Goal: Task Accomplishment & Management: Use online tool/utility

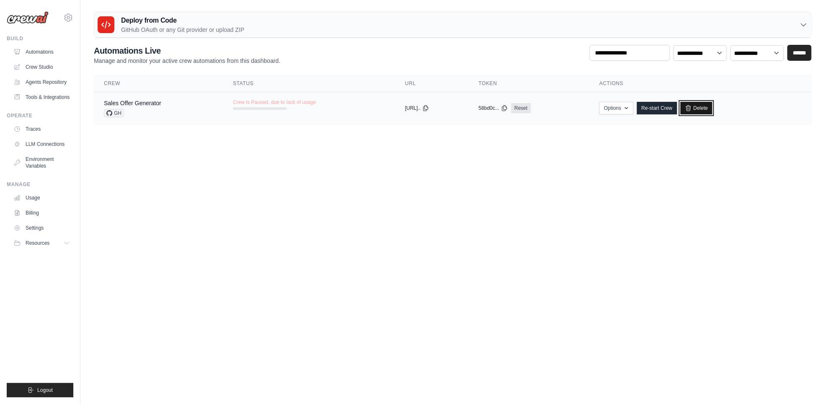
click at [710, 106] on link "Delete" at bounding box center [697, 108] width 32 height 13
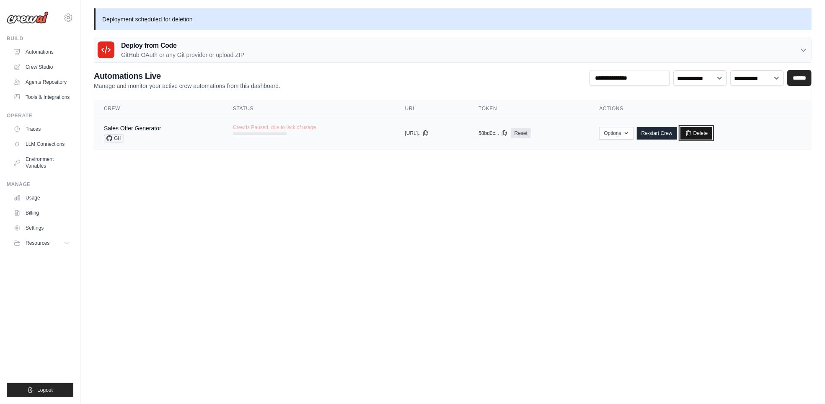
click at [708, 133] on link "Delete" at bounding box center [697, 133] width 32 height 13
click at [356, 224] on body "[EMAIL_ADDRESS][DOMAIN_NAME] Settings Build Automations" at bounding box center [412, 202] width 825 height 404
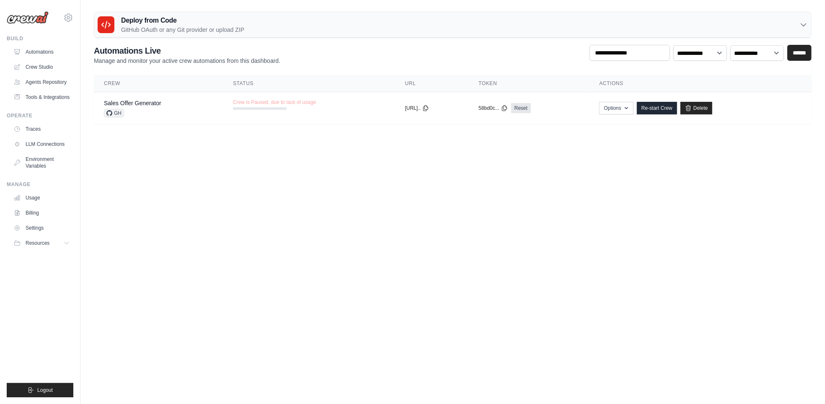
click at [806, 24] on icon at bounding box center [803, 25] width 5 height 3
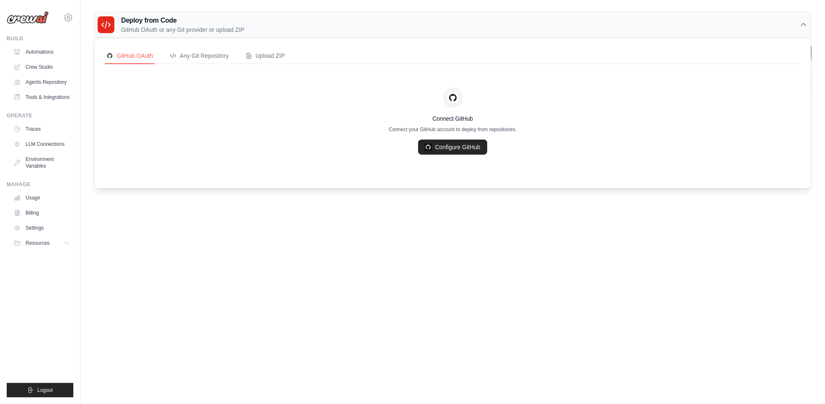
click at [806, 23] on icon at bounding box center [804, 25] width 8 height 8
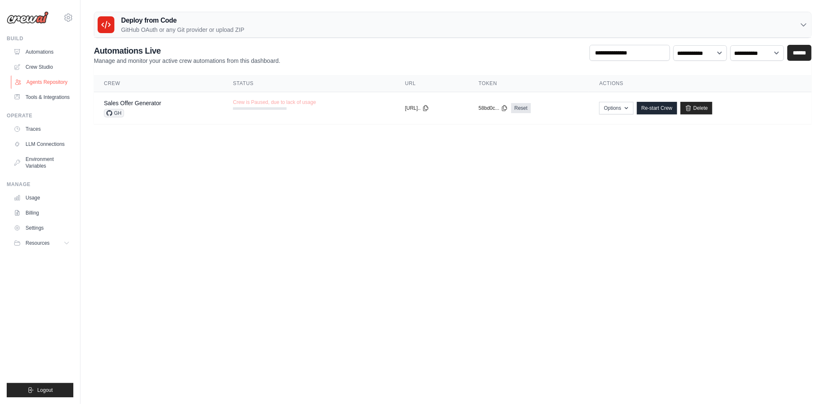
click at [45, 80] on link "Agents Repository" at bounding box center [42, 81] width 63 height 13
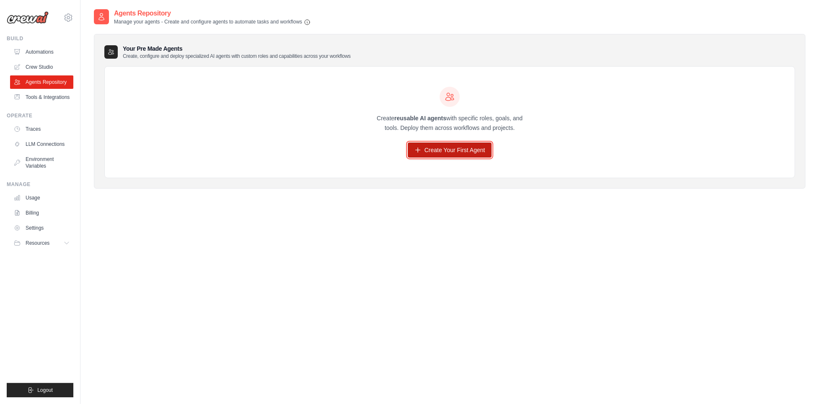
click at [458, 150] on link "Create Your First Agent" at bounding box center [450, 150] width 84 height 15
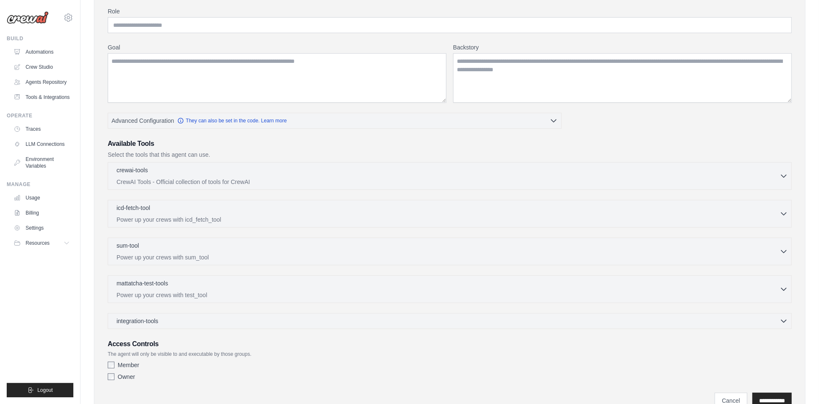
scroll to position [84, 0]
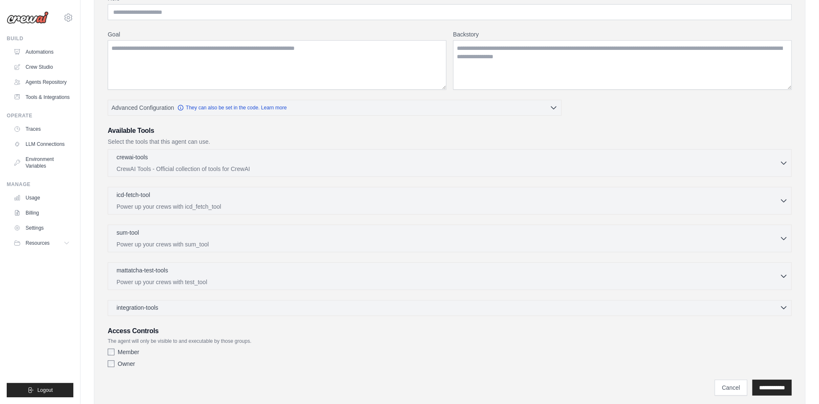
click at [148, 306] on span "integration-tools" at bounding box center [138, 307] width 42 height 8
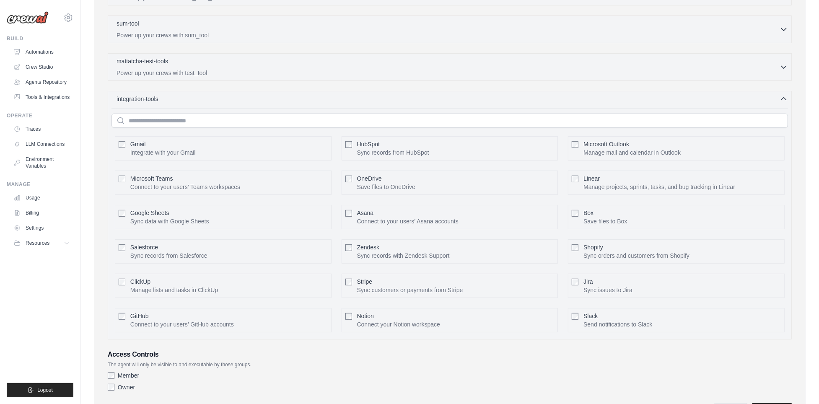
scroll to position [293, 0]
click at [521, 352] on h3 "Access Controls" at bounding box center [450, 354] width 684 height 10
click at [175, 117] on input "text" at bounding box center [450, 120] width 677 height 14
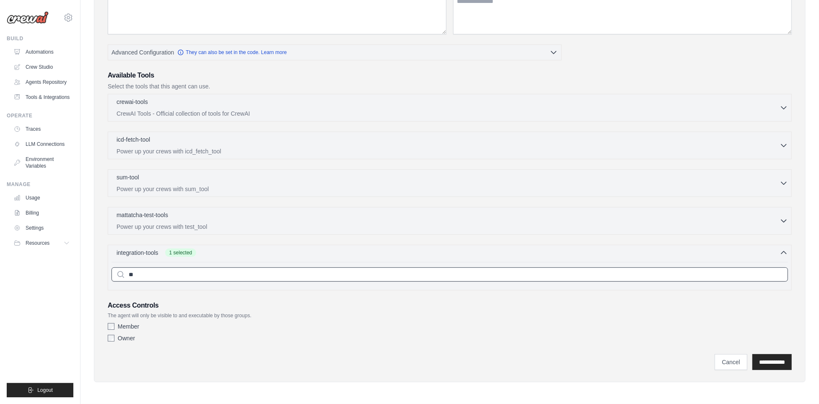
scroll to position [134, 0]
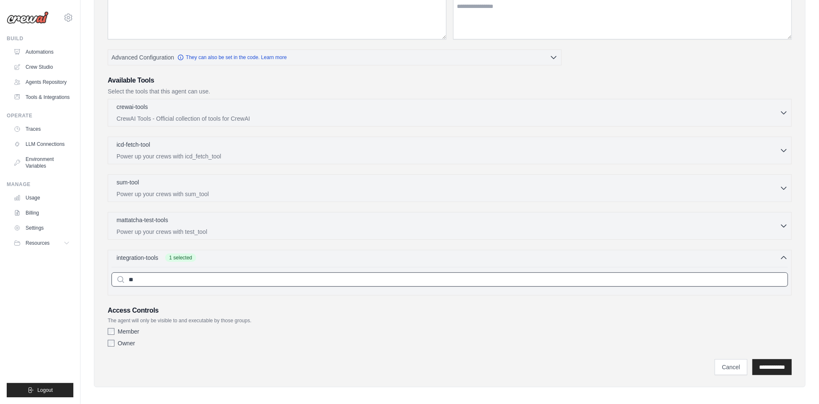
type input "*"
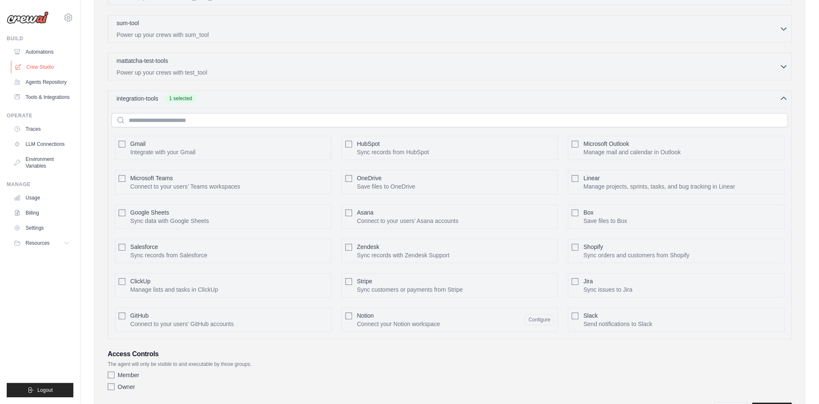
click at [38, 67] on link "Crew Studio" at bounding box center [42, 66] width 63 height 13
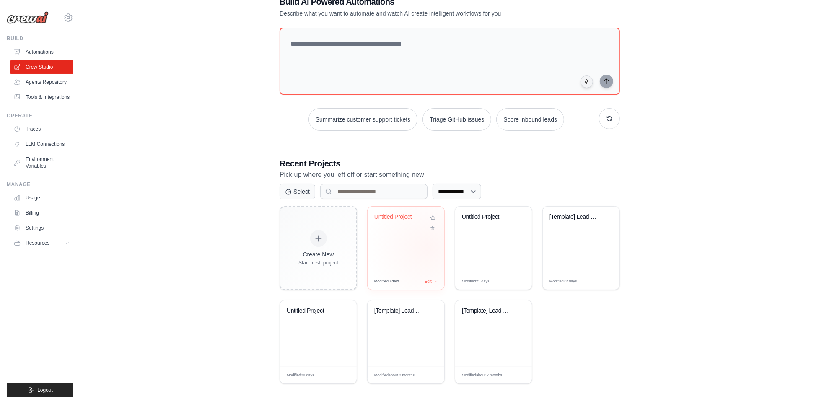
scroll to position [26, 0]
click at [432, 228] on icon at bounding box center [432, 225] width 5 height 5
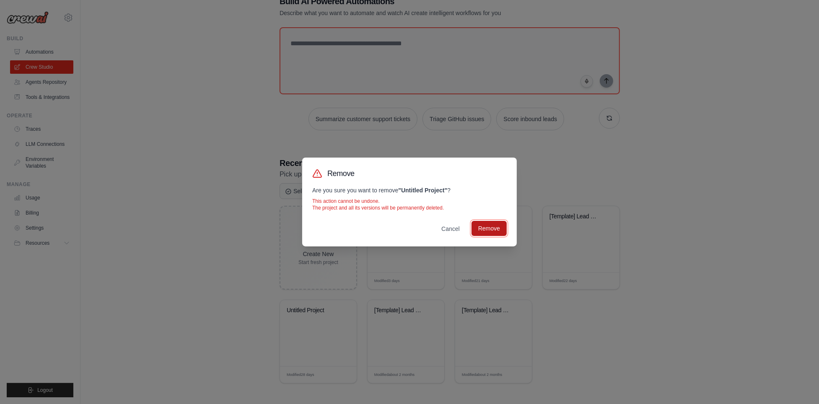
click at [490, 231] on button "Remove" at bounding box center [489, 228] width 35 height 15
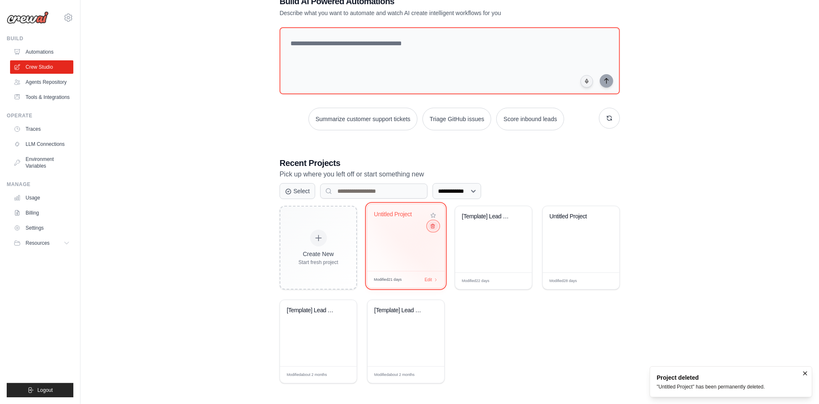
click at [434, 226] on icon at bounding box center [432, 225] width 5 height 5
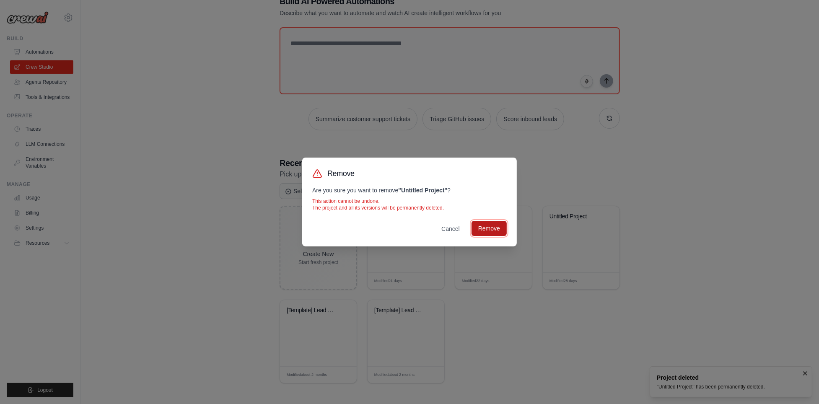
click at [483, 229] on button "Remove" at bounding box center [489, 228] width 35 height 15
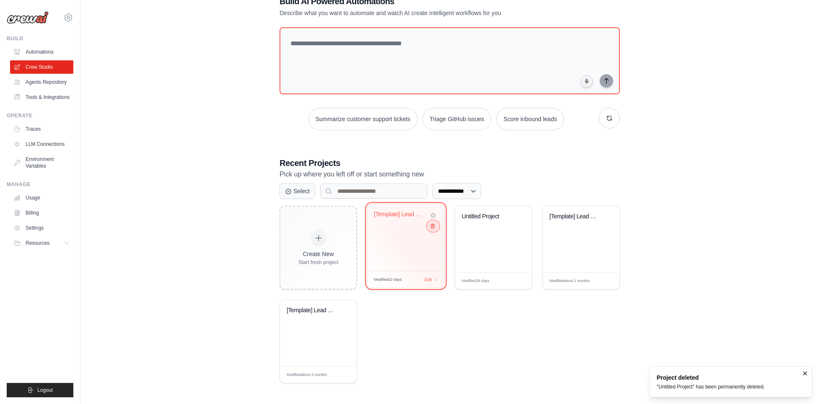
click at [434, 229] on button at bounding box center [433, 225] width 10 height 9
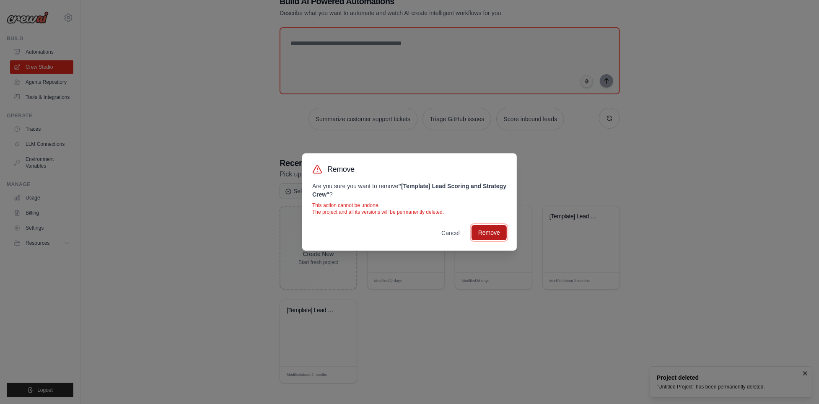
click at [476, 234] on button "Remove" at bounding box center [489, 232] width 35 height 15
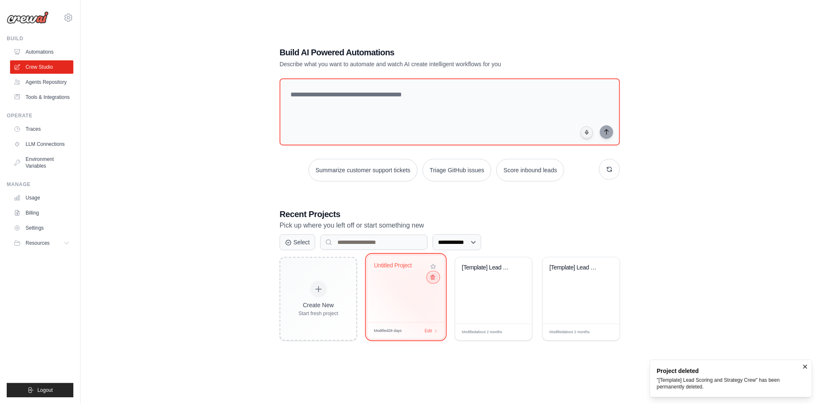
click at [431, 280] on button at bounding box center [433, 276] width 10 height 9
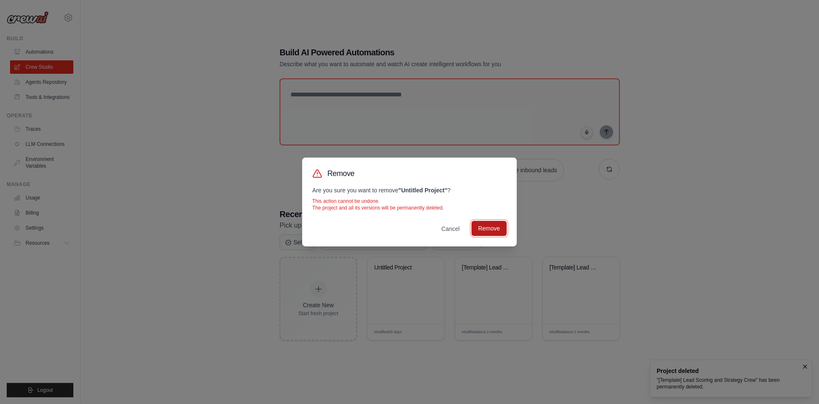
click at [478, 235] on button "Remove" at bounding box center [489, 228] width 35 height 15
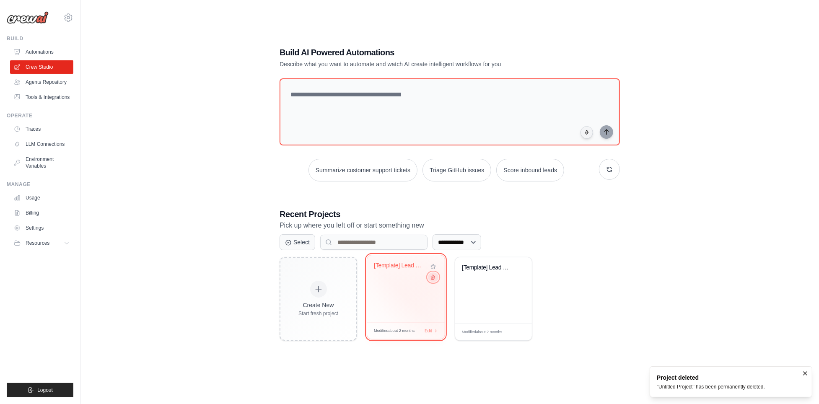
click at [436, 278] on button at bounding box center [433, 276] width 10 height 9
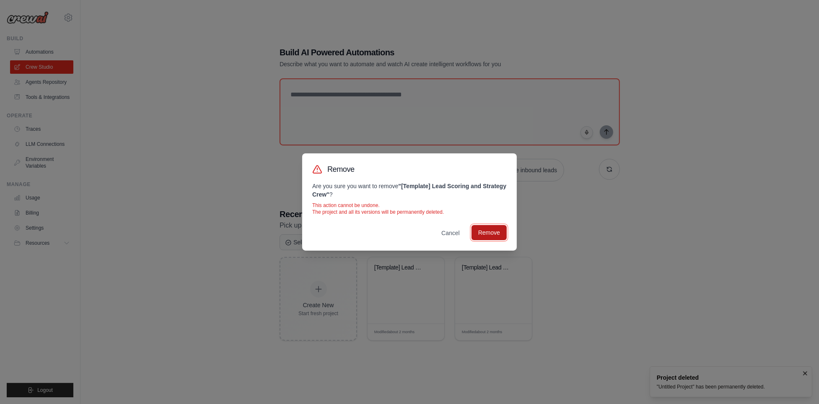
click at [491, 236] on button "Remove" at bounding box center [489, 232] width 35 height 15
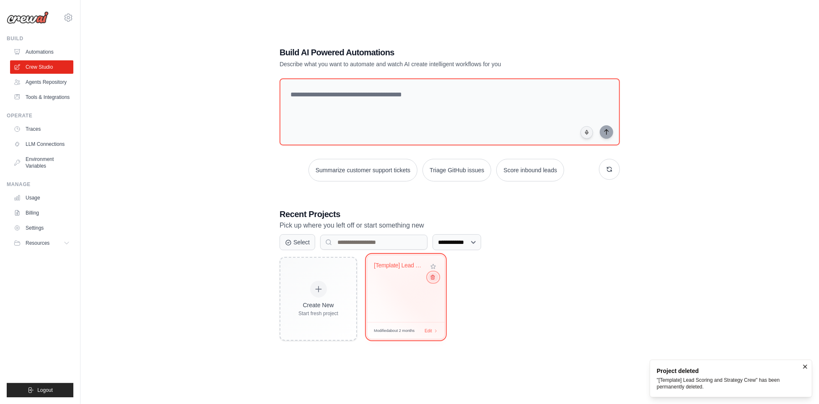
click at [437, 279] on button at bounding box center [433, 276] width 10 height 9
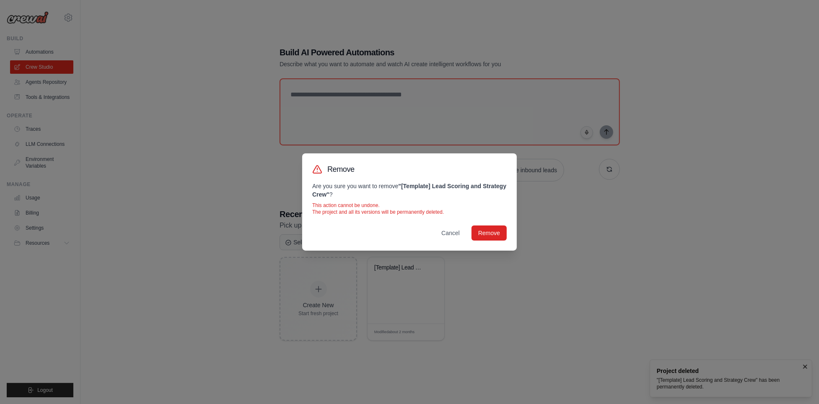
click at [490, 241] on div "Remove Are you sure you want to remove " [Template] Lead Scoring and Strategy C…" at bounding box center [409, 201] width 215 height 97
click at [486, 237] on button "Remove" at bounding box center [489, 232] width 35 height 15
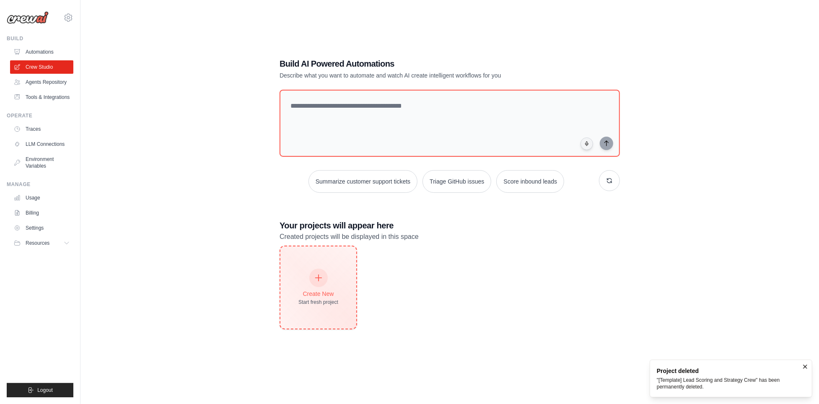
click at [325, 282] on div at bounding box center [318, 278] width 18 height 18
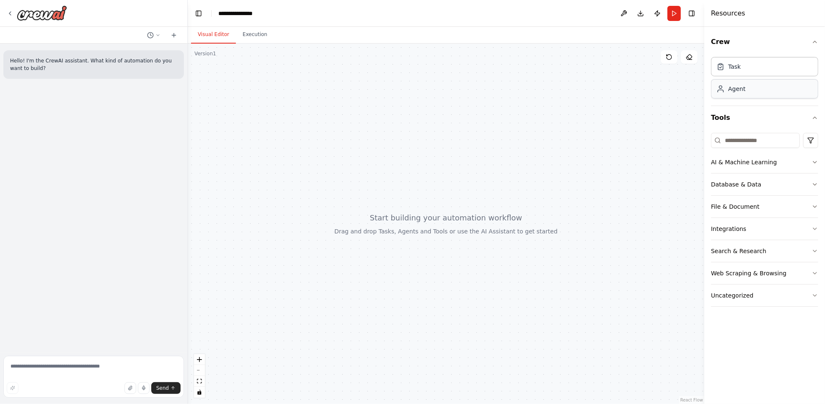
click at [738, 93] on div "Agent" at bounding box center [764, 88] width 107 height 19
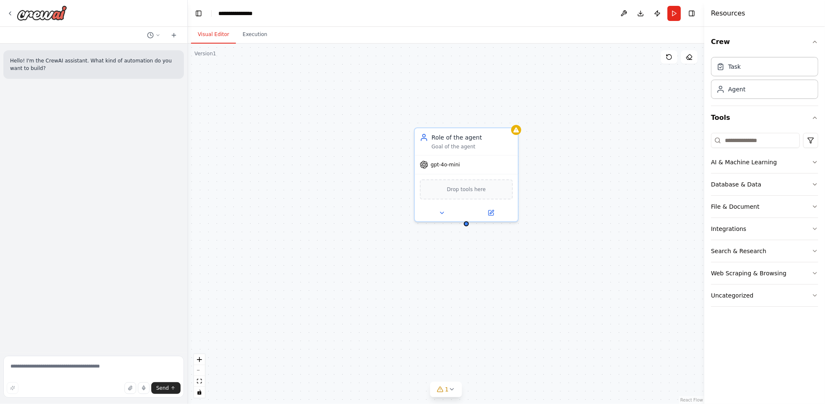
click at [600, 218] on div "Role of the agent Goal of the agent gpt-4o-mini Drop tools here" at bounding box center [446, 224] width 517 height 360
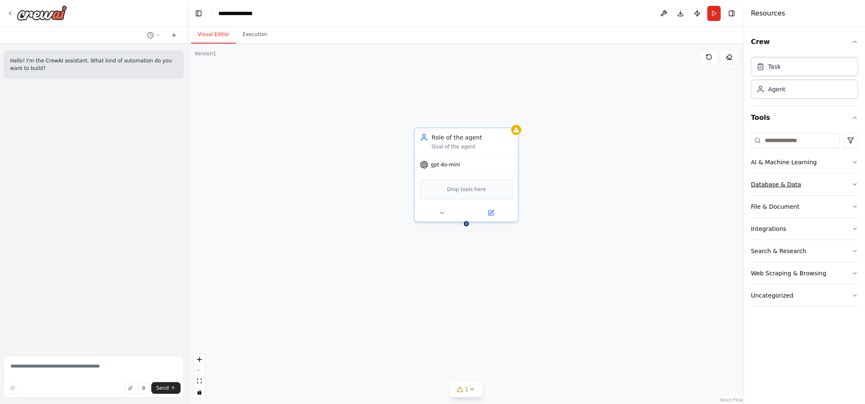
click at [825, 184] on icon "button" at bounding box center [854, 185] width 3 height 2
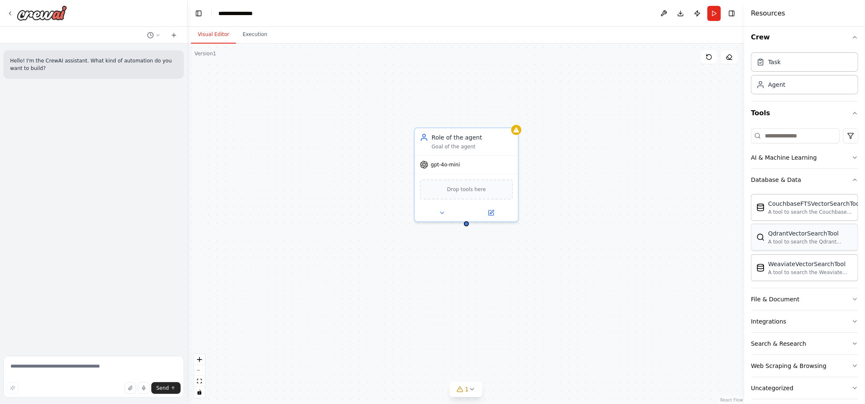
scroll to position [9, 0]
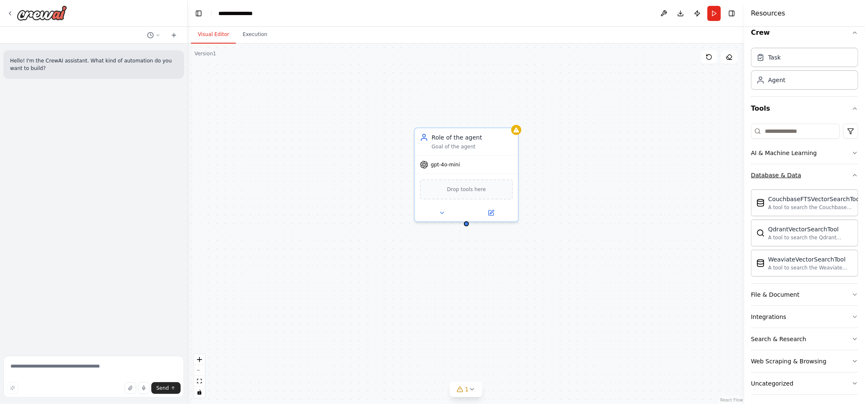
click at [825, 174] on icon "button" at bounding box center [855, 175] width 7 height 7
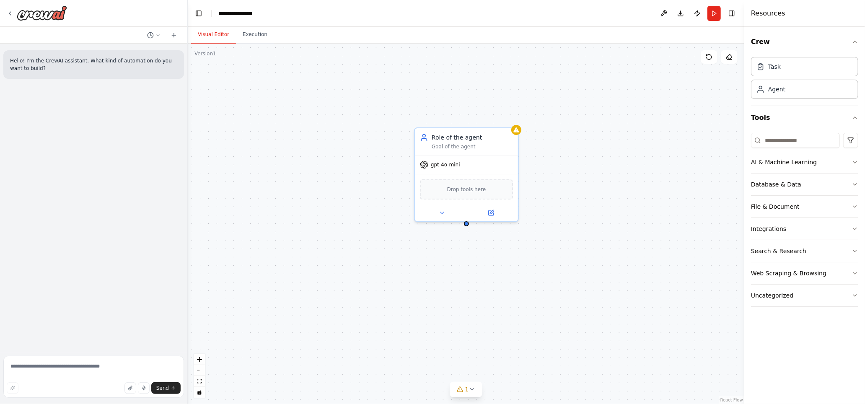
click at [825, 161] on div "Crew Task Agent Tools AI & Machine Learning Database & Data File & Document Int…" at bounding box center [804, 215] width 121 height 377
click at [825, 161] on icon "button" at bounding box center [855, 162] width 7 height 7
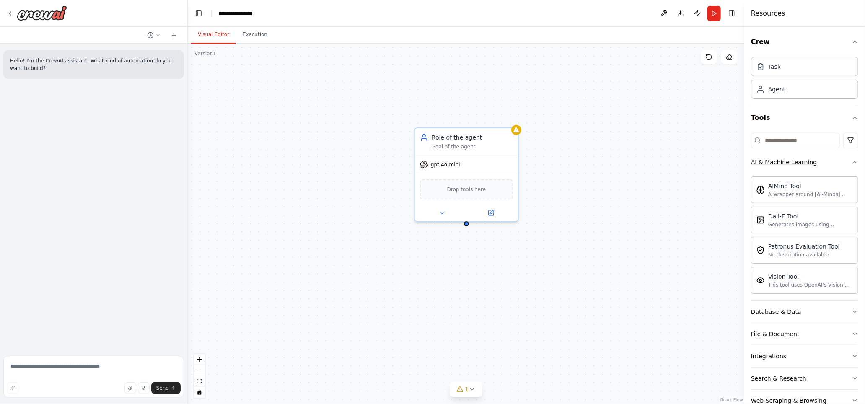
click at [825, 161] on div "Crew Task Agent Tools AI & Machine Learning AIMind Tool A wrapper around [AI-Mi…" at bounding box center [804, 215] width 121 height 377
click at [825, 162] on icon "button" at bounding box center [855, 162] width 7 height 7
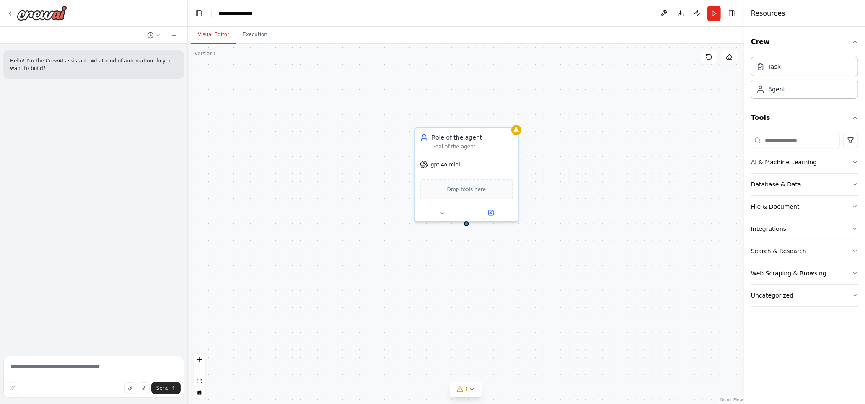
click at [825, 296] on button "Uncategorized" at bounding box center [804, 296] width 107 height 22
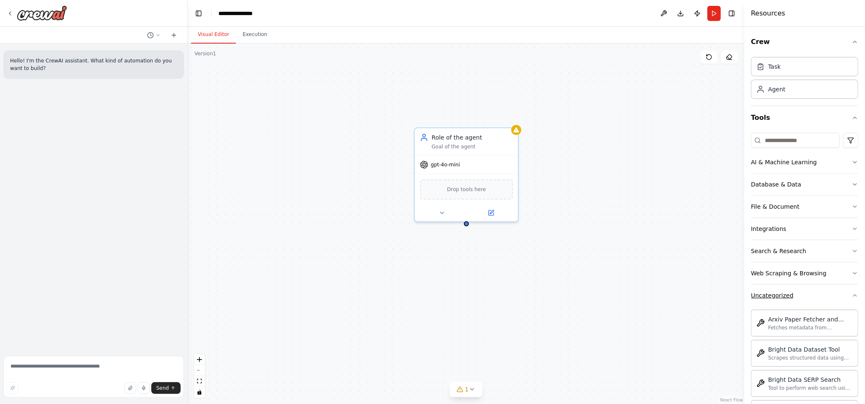
click at [825, 292] on icon "button" at bounding box center [855, 295] width 7 height 7
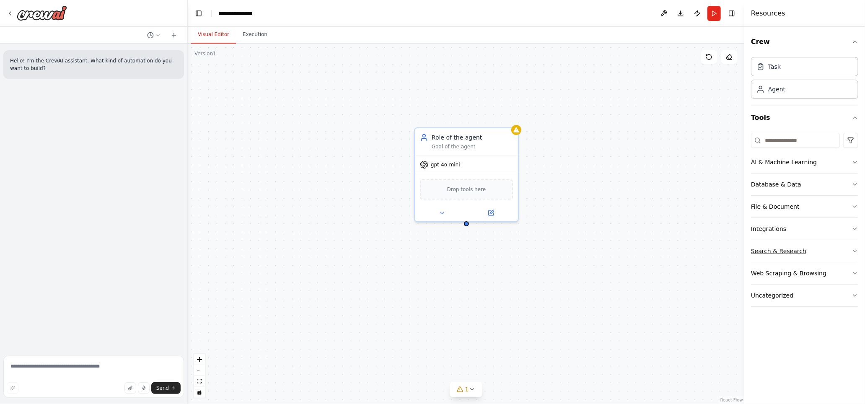
click at [825, 254] on button "Search & Research" at bounding box center [804, 251] width 107 height 22
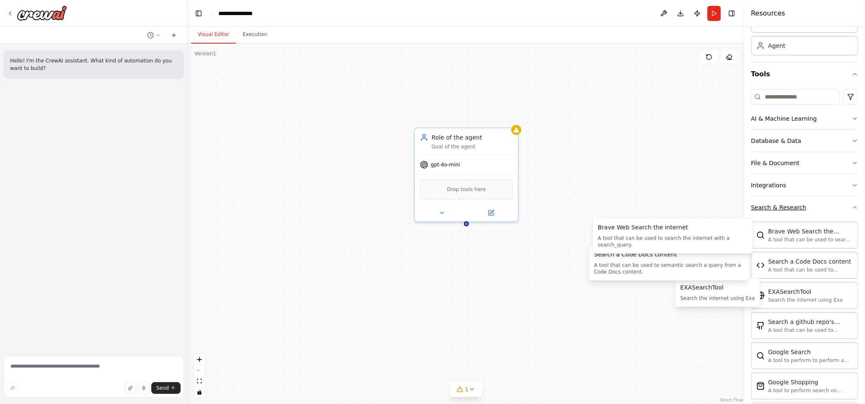
scroll to position [44, 0]
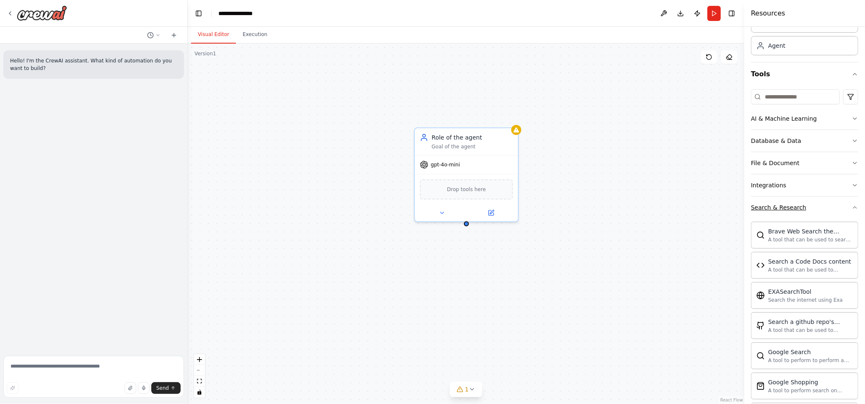
click at [825, 207] on icon "button" at bounding box center [855, 207] width 7 height 7
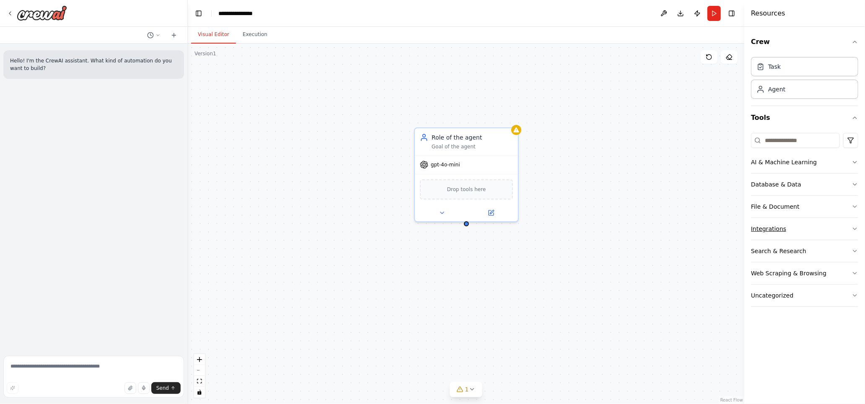
click at [825, 226] on icon "button" at bounding box center [855, 229] width 7 height 7
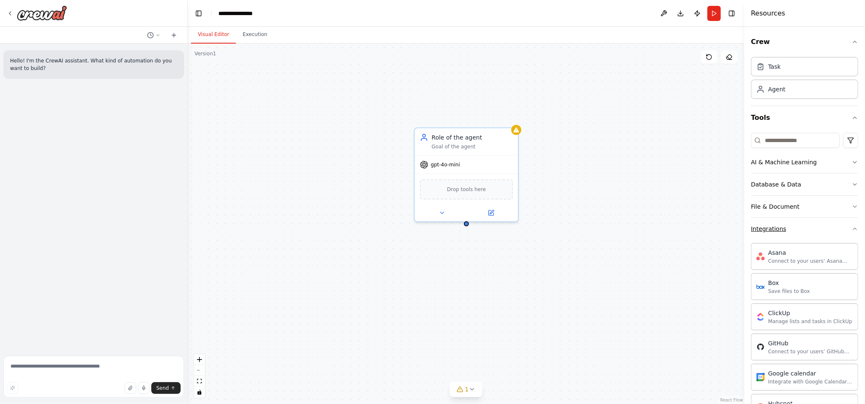
click at [825, 230] on icon "button" at bounding box center [855, 229] width 7 height 7
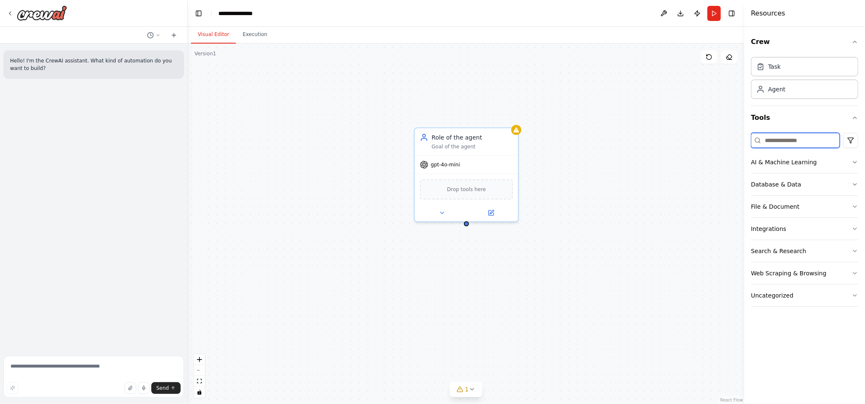
click at [798, 138] on input at bounding box center [795, 140] width 89 height 15
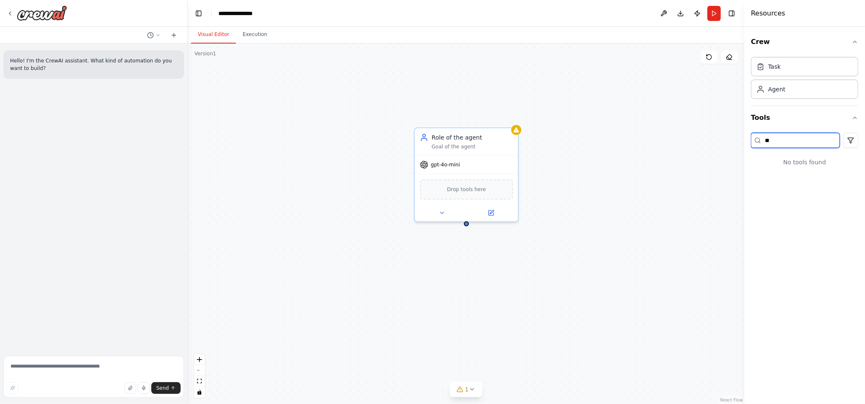
type input "*"
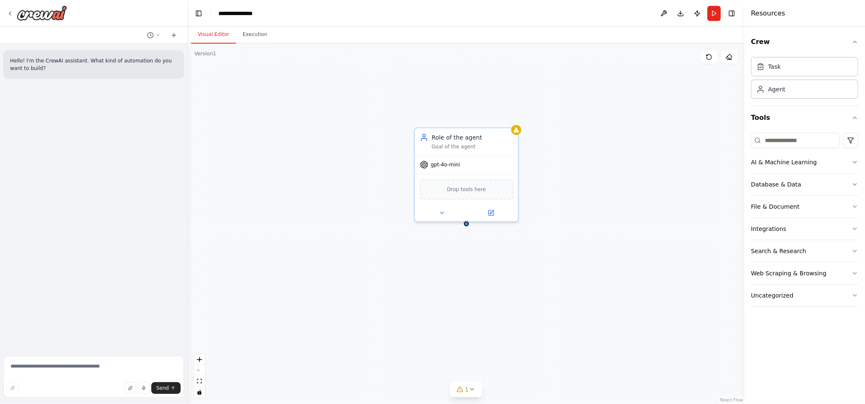
click at [308, 197] on div "Role of the agent Goal of the agent gpt-4o-mini Drop tools here" at bounding box center [466, 224] width 557 height 360
click at [534, 271] on div "Triggers No triggers configured Event Schedule Manage Role of the agent Goal of…" at bounding box center [466, 224] width 557 height 360
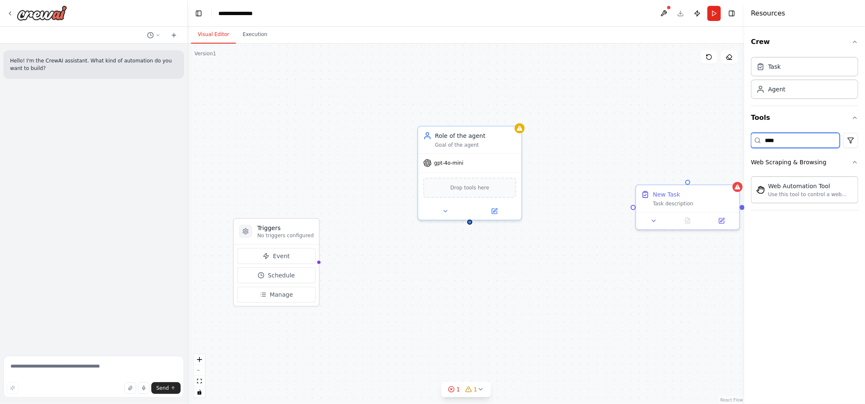
type input "****"
click at [588, 230] on div "Triggers No triggers configured Event Schedule Manage Role of the agent Goal of…" at bounding box center [466, 224] width 557 height 360
click at [683, 192] on div "New Task" at bounding box center [693, 193] width 81 height 8
click at [734, 174] on icon at bounding box center [732, 176] width 3 height 5
click at [732, 175] on icon at bounding box center [732, 176] width 3 height 5
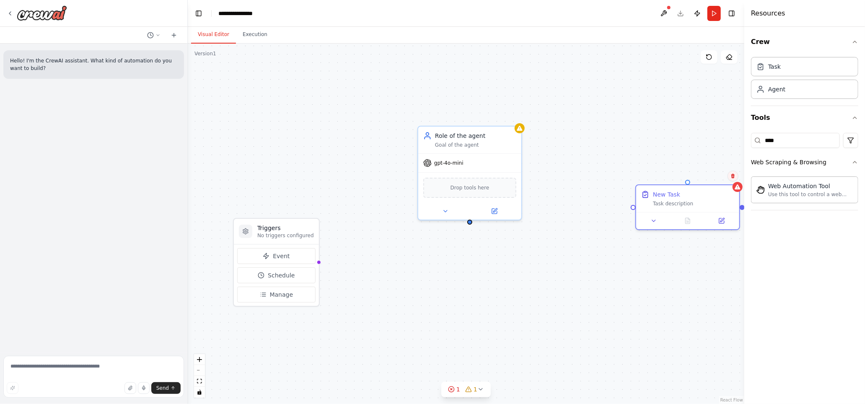
click at [733, 177] on icon at bounding box center [732, 176] width 3 height 5
click at [704, 178] on button "Confirm" at bounding box center [710, 176] width 30 height 10
click at [366, 282] on div "Role of the agent Goal of the agent gpt-4o-mini Drop tools here" at bounding box center [466, 224] width 557 height 360
click at [231, 16] on div "**********" at bounding box center [239, 13] width 42 height 8
click at [617, 109] on div "Role of the agent Goal of the agent gpt-4o-mini Drop tools here" at bounding box center [466, 224] width 557 height 360
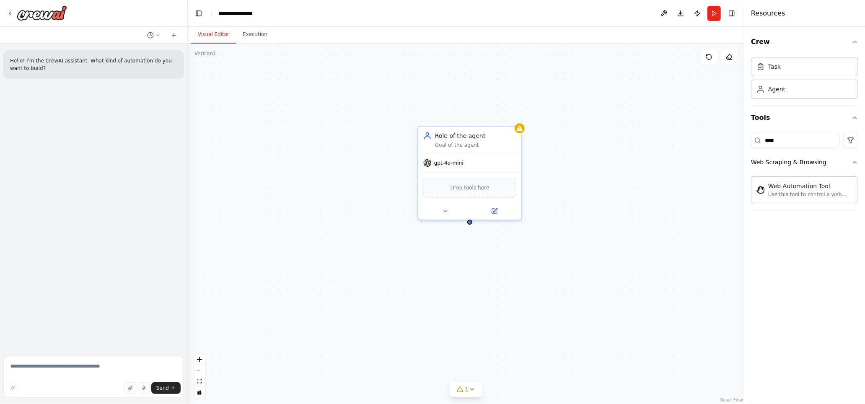
drag, startPoint x: 617, startPoint y: 109, endPoint x: 565, endPoint y: 88, distance: 55.5
click at [565, 88] on div "Role of the agent Goal of the agent gpt-4o-mini Drop tools here" at bounding box center [466, 224] width 557 height 360
click at [807, 192] on div "Use this tool to control a web browser and interact with websites using natural…" at bounding box center [810, 194] width 85 height 7
drag, startPoint x: 780, startPoint y: 139, endPoint x: 746, endPoint y: 141, distance: 34.0
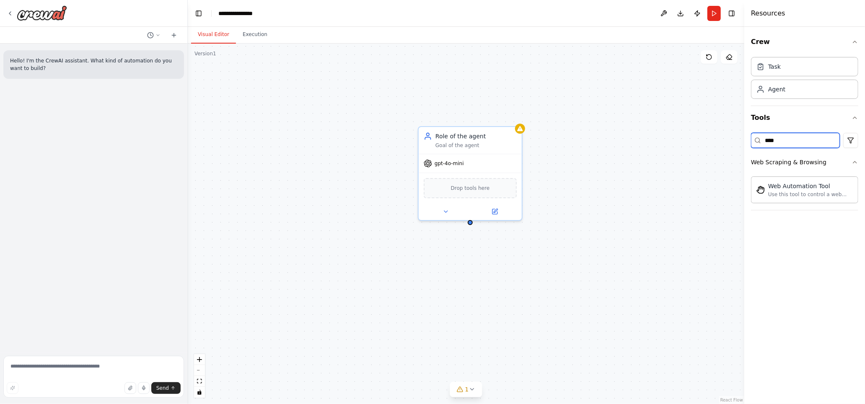
click at [746, 141] on div "Resources Crew Task Agent Tools **** Web Scraping & Browsing Web Automation Tool" at bounding box center [804, 202] width 121 height 404
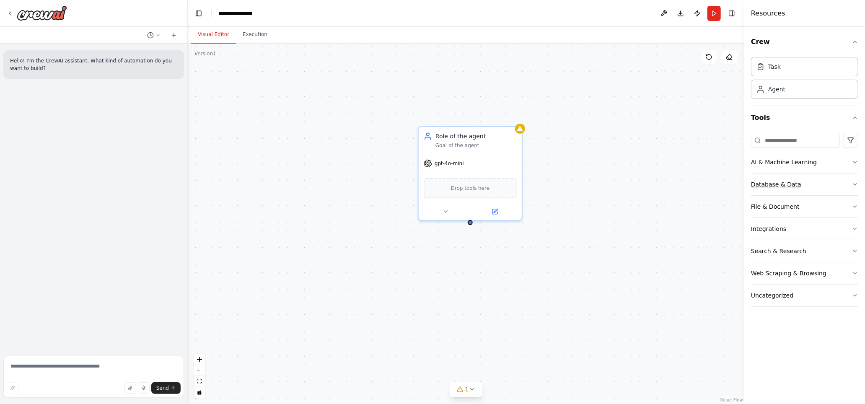
click at [780, 181] on div "Database & Data" at bounding box center [776, 184] width 50 height 8
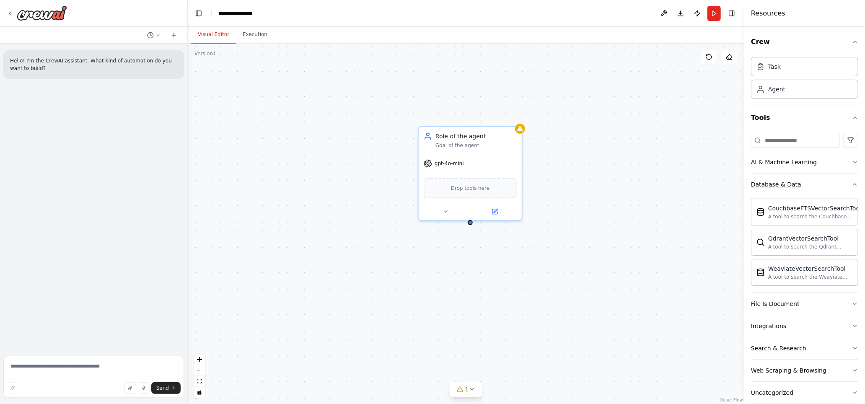
click at [781, 180] on div "Database & Data" at bounding box center [776, 184] width 50 height 8
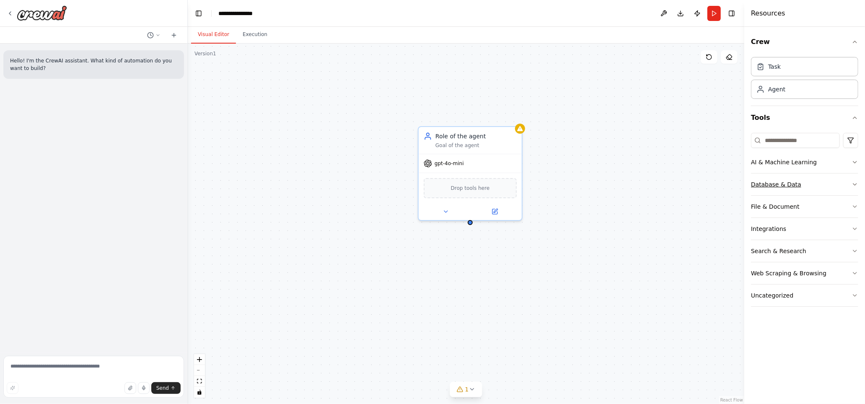
click at [781, 180] on div "Database & Data" at bounding box center [776, 184] width 50 height 8
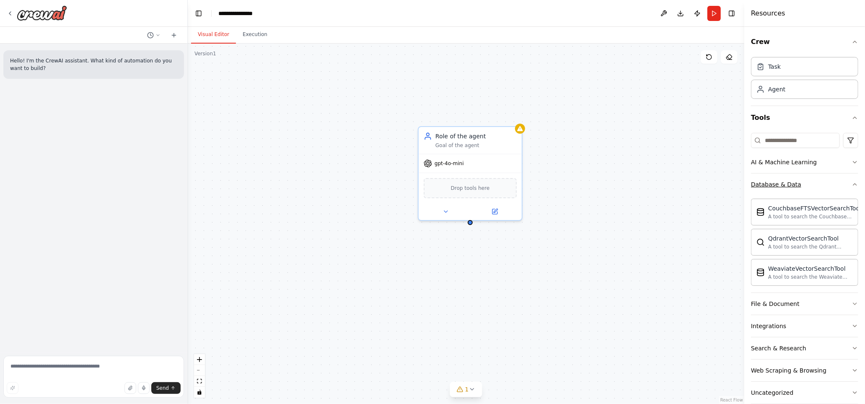
click at [781, 180] on div "Database & Data" at bounding box center [776, 184] width 50 height 8
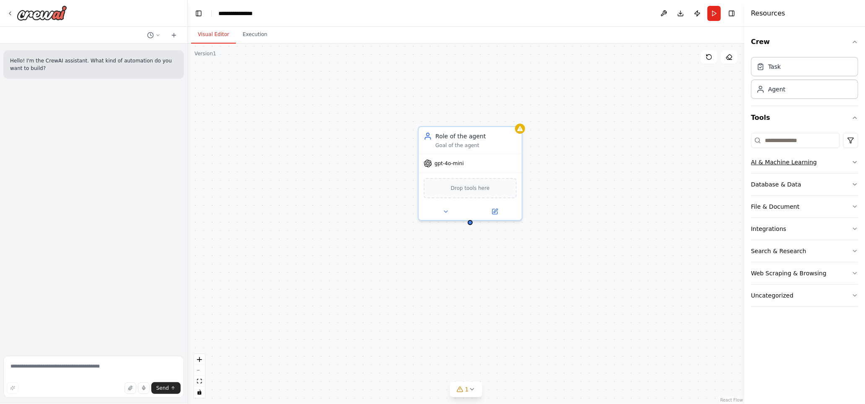
click at [781, 159] on div "AI & Machine Learning" at bounding box center [784, 162] width 66 height 8
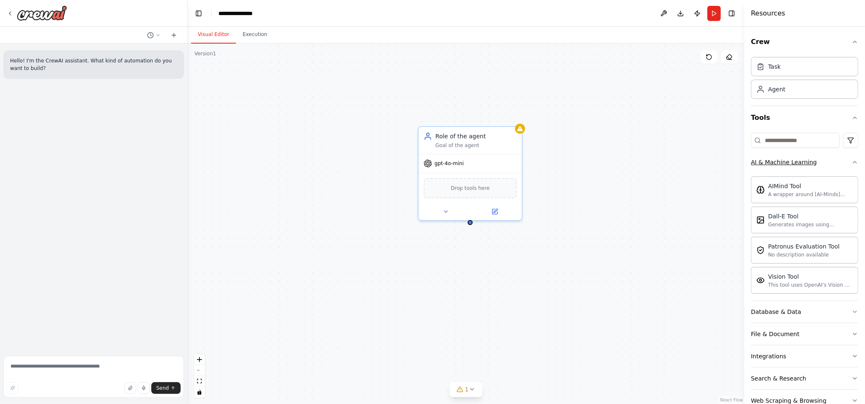
click at [781, 159] on div "AI & Machine Learning" at bounding box center [784, 162] width 66 height 8
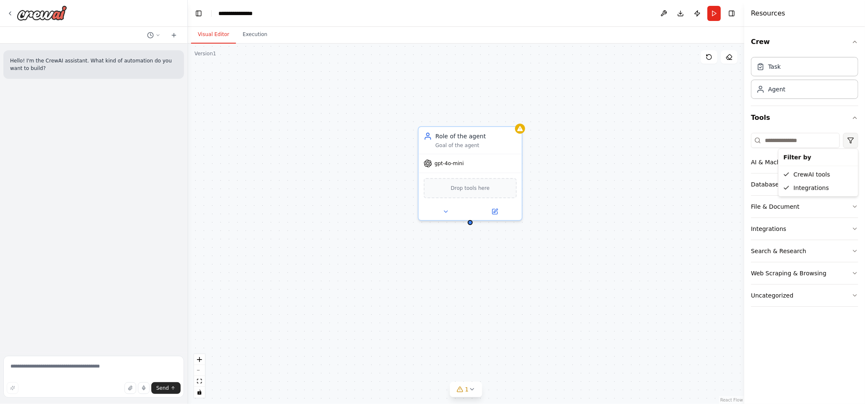
click at [825, 138] on html "**********" at bounding box center [432, 202] width 865 height 404
click at [825, 139] on html "**********" at bounding box center [432, 202] width 865 height 404
click at [770, 231] on div "Integrations" at bounding box center [768, 229] width 35 height 8
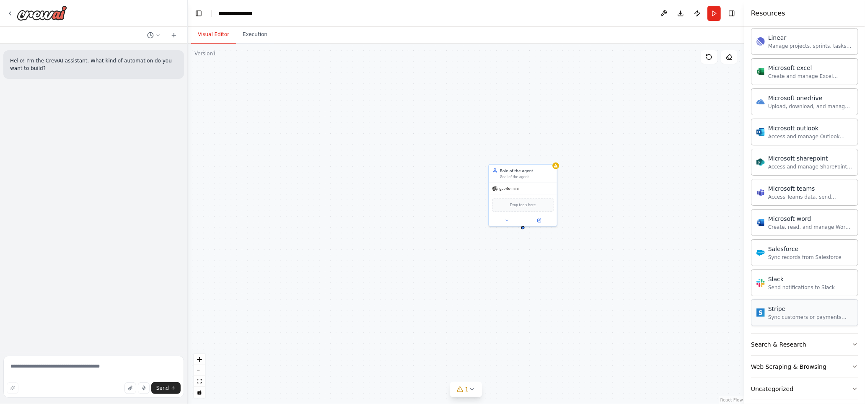
scroll to position [397, 0]
click at [788, 362] on div "Web Scraping & Browsing" at bounding box center [788, 366] width 75 height 8
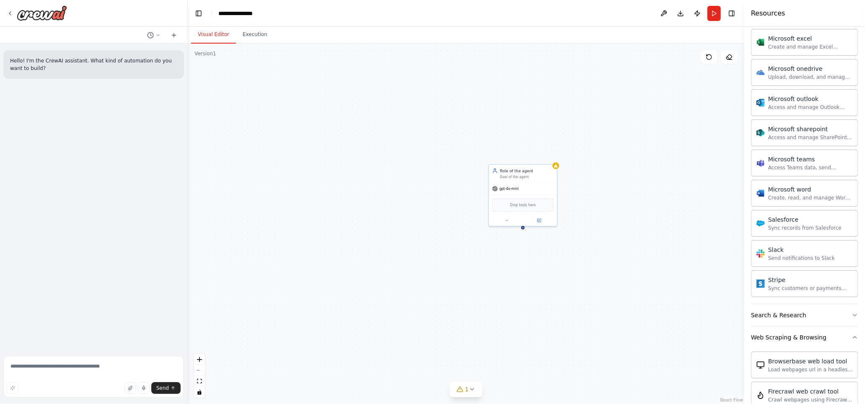
scroll to position [522, 0]
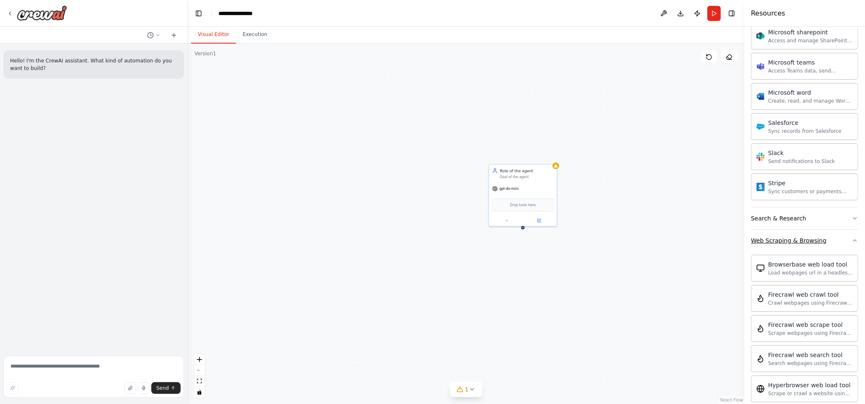
click at [777, 236] on button "Web Scraping & Browsing" at bounding box center [804, 241] width 107 height 22
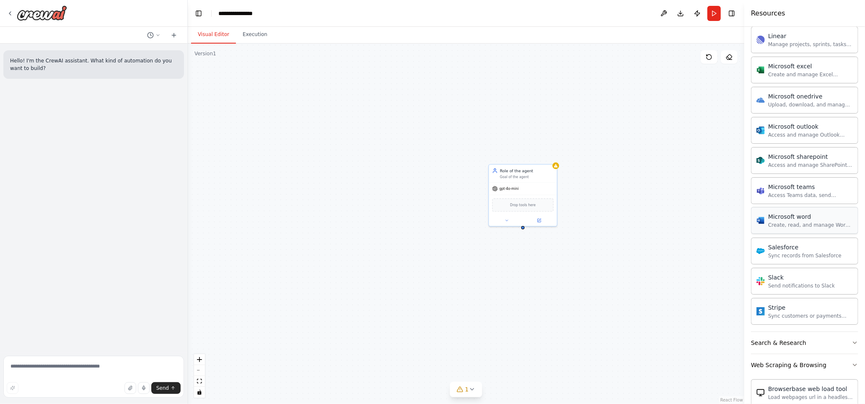
scroll to position [397, 0]
click at [800, 333] on button "Search & Research" at bounding box center [804, 344] width 107 height 22
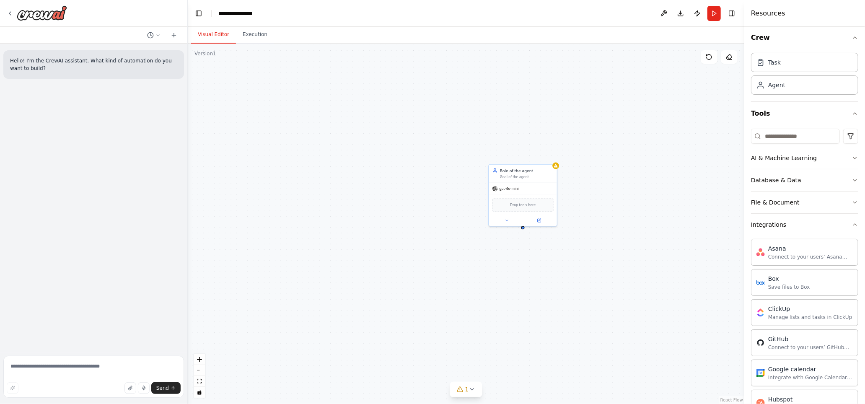
scroll to position [0, 0]
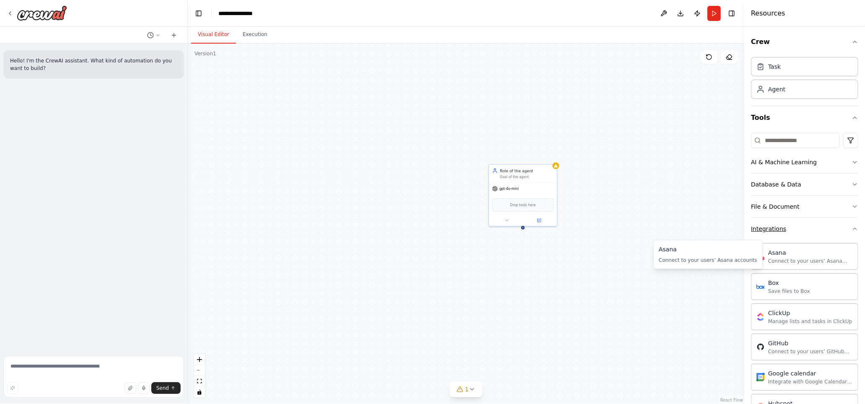
click at [768, 230] on div "Integrations" at bounding box center [768, 229] width 35 height 8
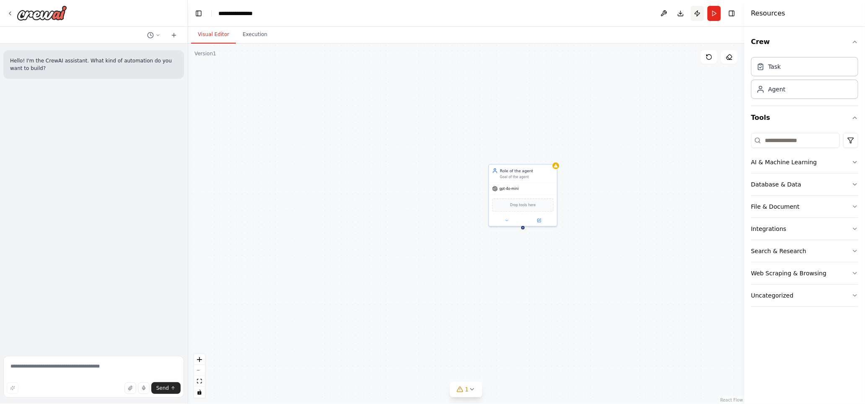
click at [698, 11] on button "Publish" at bounding box center [697, 13] width 13 height 15
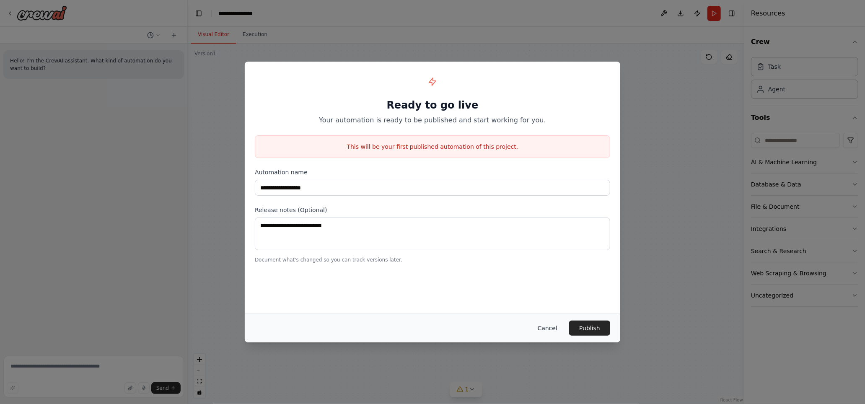
click at [550, 328] on button "Cancel" at bounding box center [547, 328] width 33 height 15
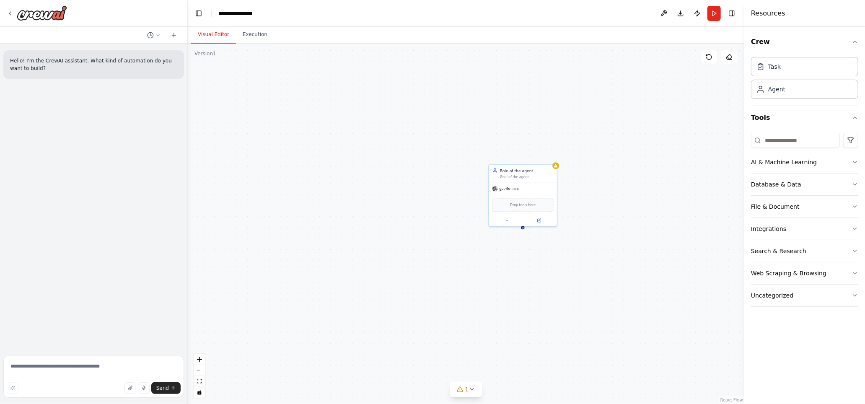
click at [426, 306] on div "Role of the agent Goal of the agent gpt-4o-mini Drop tools here" at bounding box center [466, 224] width 557 height 360
drag, startPoint x: 640, startPoint y: 222, endPoint x: 578, endPoint y: 187, distance: 71.5
click at [578, 187] on div "Role of the agent Goal of the agent gpt-4o-mini Drop tools here" at bounding box center [466, 224] width 557 height 360
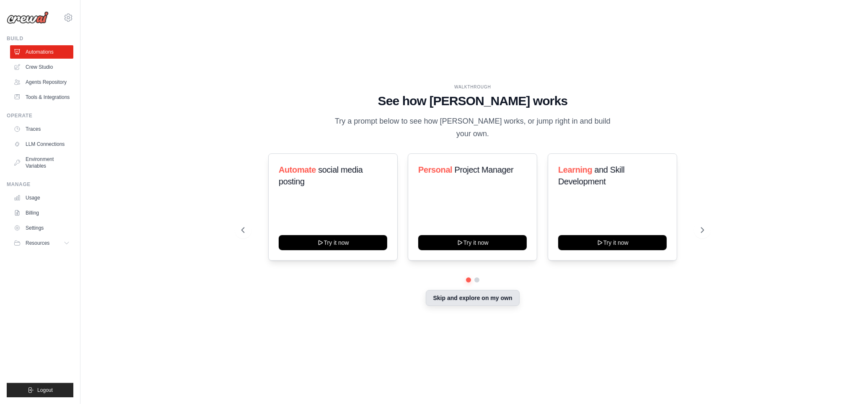
click at [491, 296] on button "Skip and explore on my own" at bounding box center [472, 298] width 93 height 16
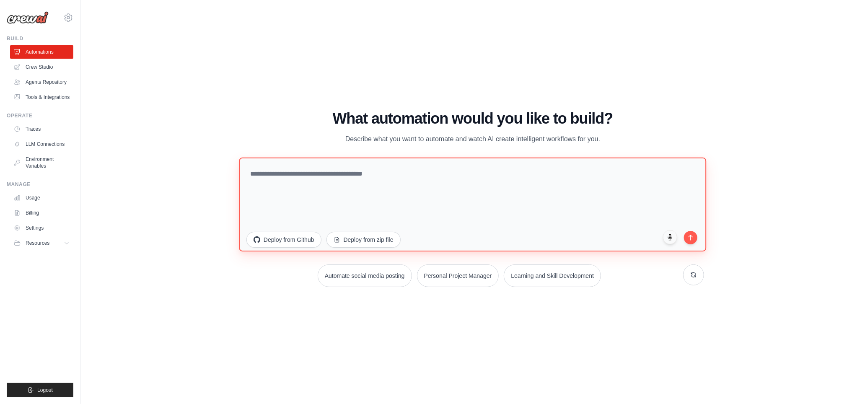
click at [391, 206] on textarea at bounding box center [472, 205] width 467 height 94
